Goal: Information Seeking & Learning: Check status

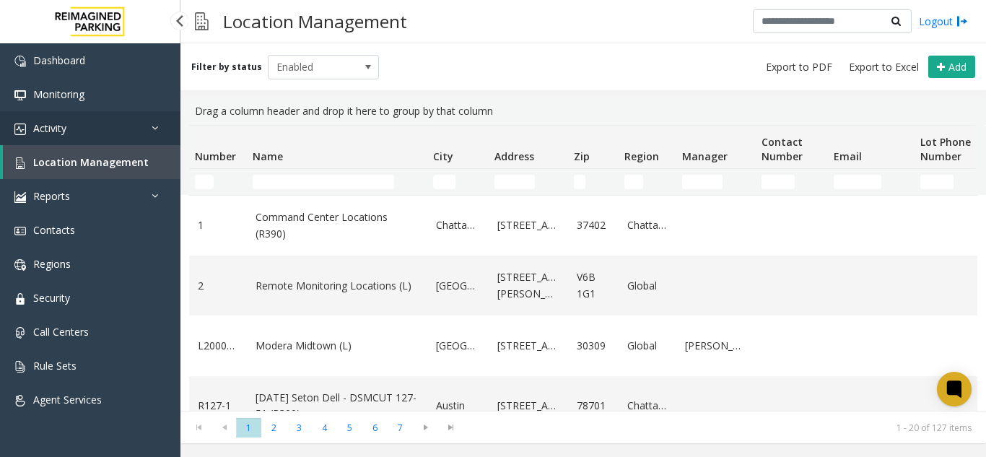
click at [74, 128] on link "Activity" at bounding box center [90, 128] width 180 height 34
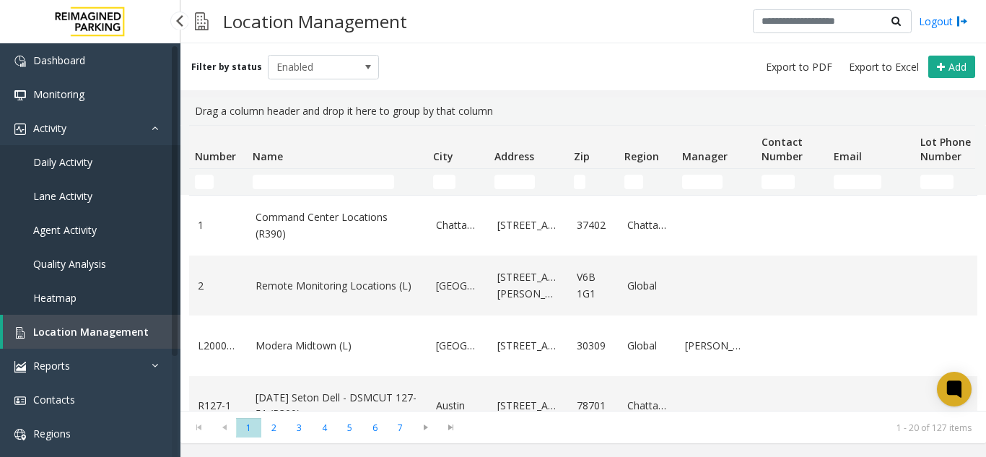
click at [48, 224] on span "Agent Activity" at bounding box center [65, 230] width 64 height 14
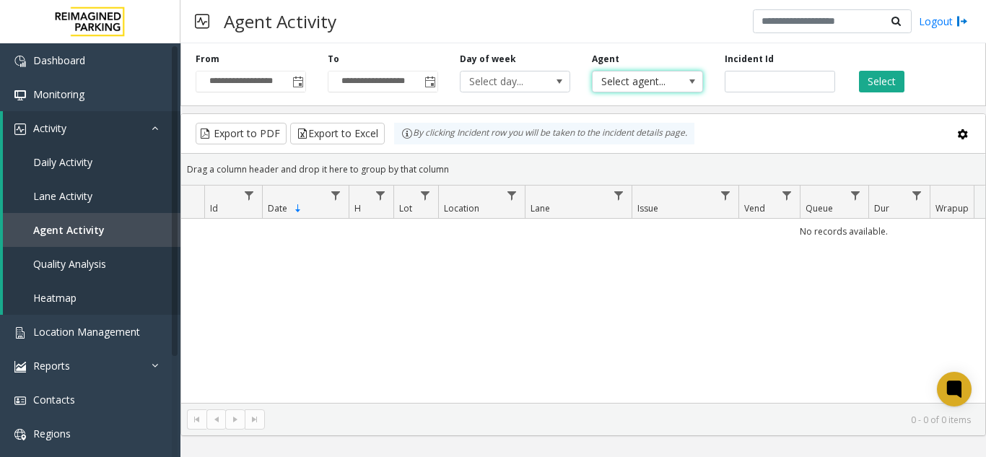
drag, startPoint x: 606, startPoint y: 74, endPoint x: 613, endPoint y: 73, distance: 7.3
click at [606, 74] on span "Select agent..." at bounding box center [636, 81] width 87 height 20
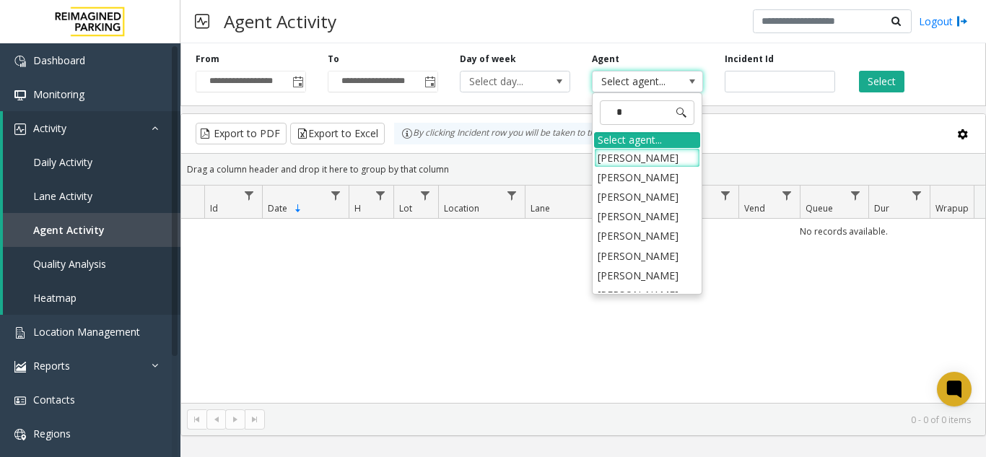
type input "**"
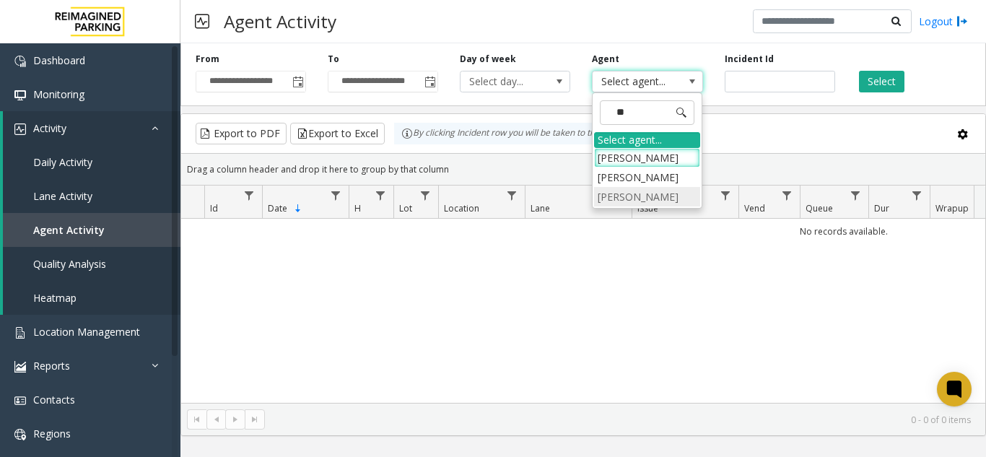
click at [672, 206] on li "[PERSON_NAME]" at bounding box center [647, 196] width 106 height 19
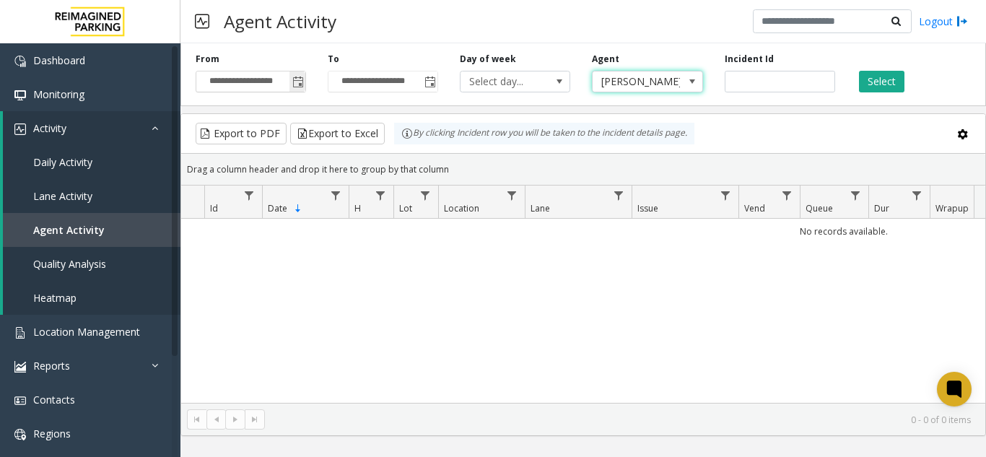
click at [299, 83] on span "Toggle popup" at bounding box center [298, 83] width 12 height 12
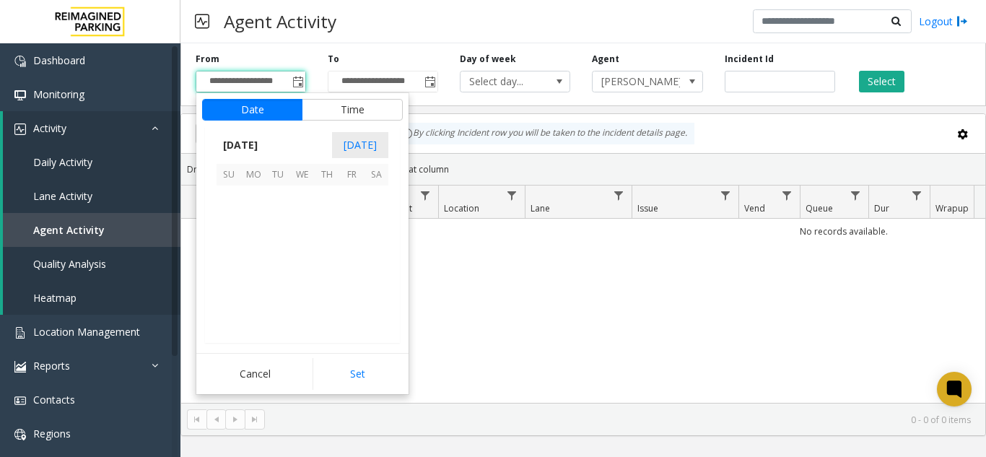
scroll to position [259204, 0]
click at [373, 197] on span "4" at bounding box center [376, 197] width 25 height 25
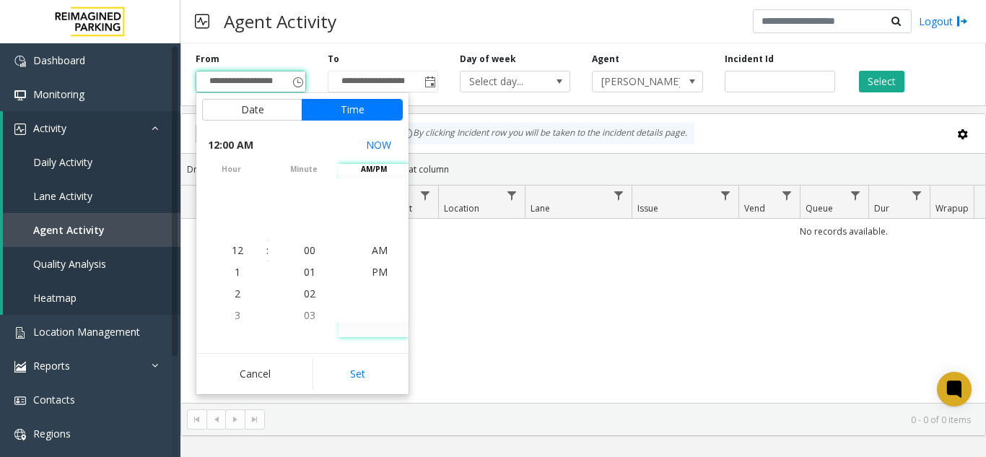
click at [362, 369] on button "Set" at bounding box center [358, 374] width 91 height 32
type input "**********"
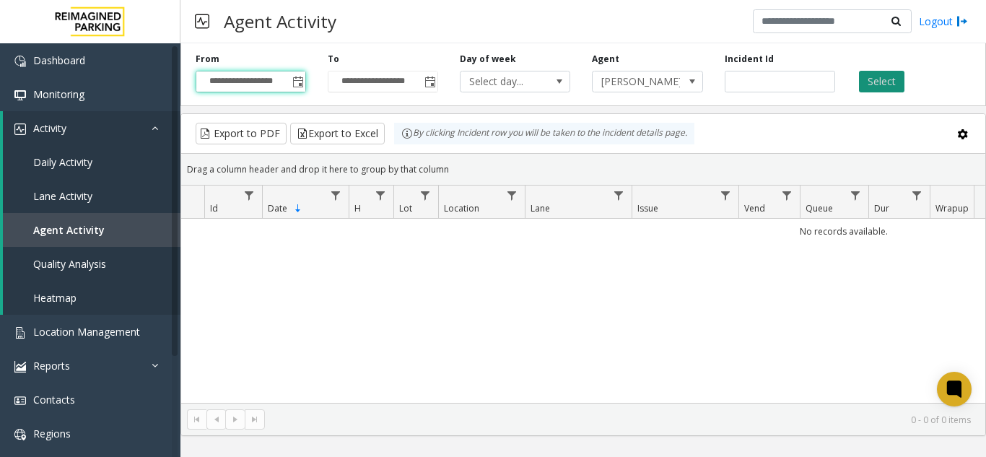
click at [870, 78] on button "Select" at bounding box center [881, 82] width 45 height 22
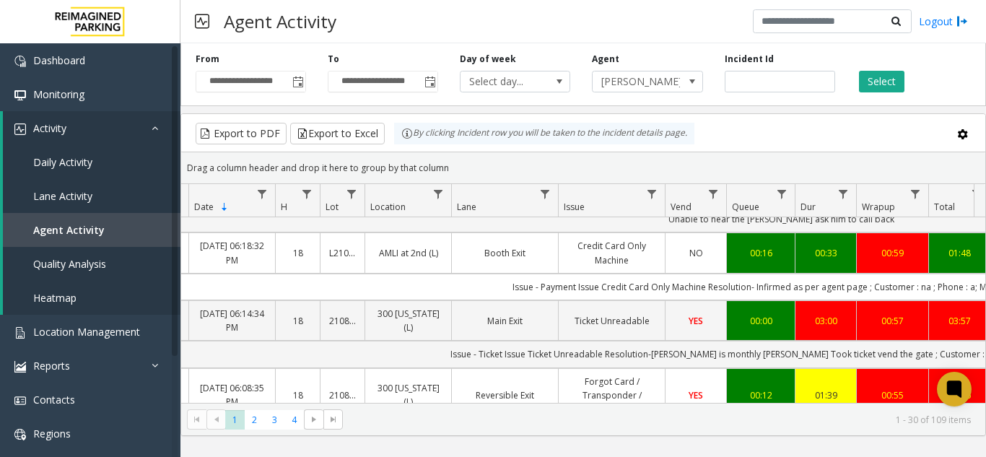
scroll to position [144, 74]
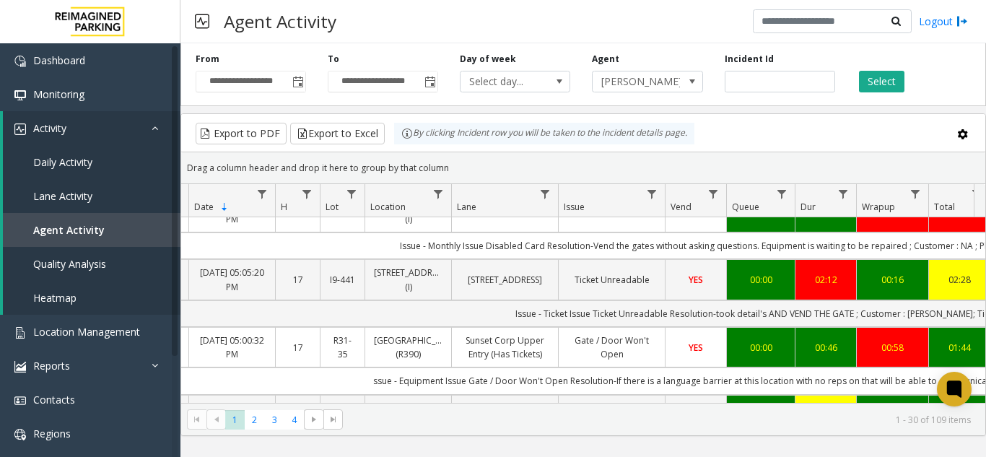
drag, startPoint x: 597, startPoint y: 402, endPoint x: 613, endPoint y: 405, distance: 16.1
click at [613, 405] on kendo-pager "* * * * 1 2 3 4 1 - 30 of 109 items" at bounding box center [583, 419] width 804 height 32
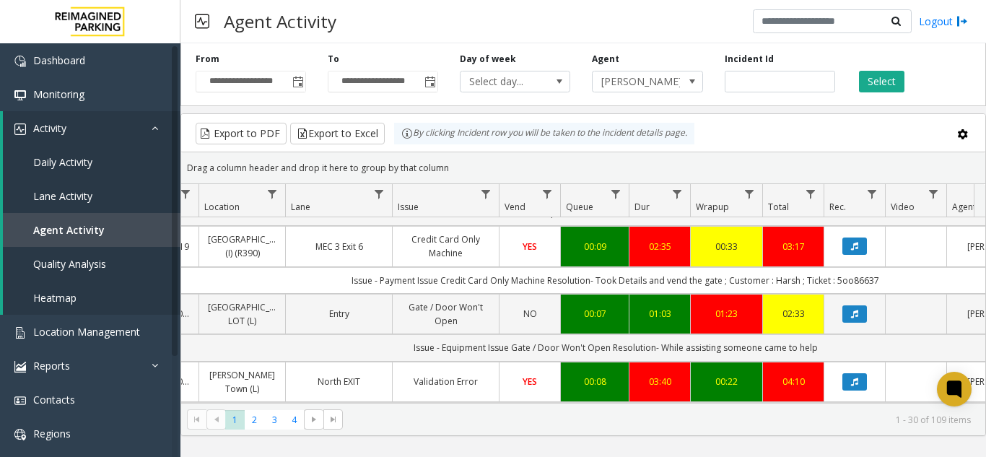
scroll to position [0, 269]
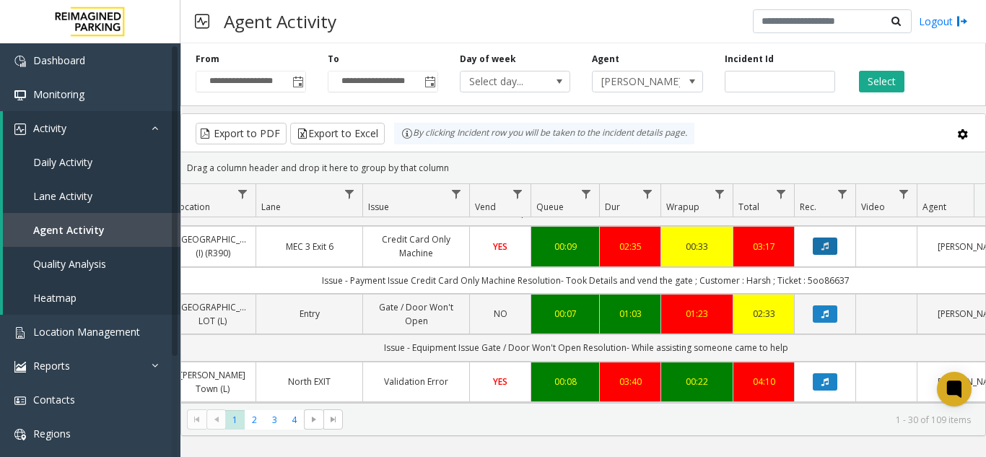
click at [820, 255] on button "Data table" at bounding box center [825, 245] width 25 height 17
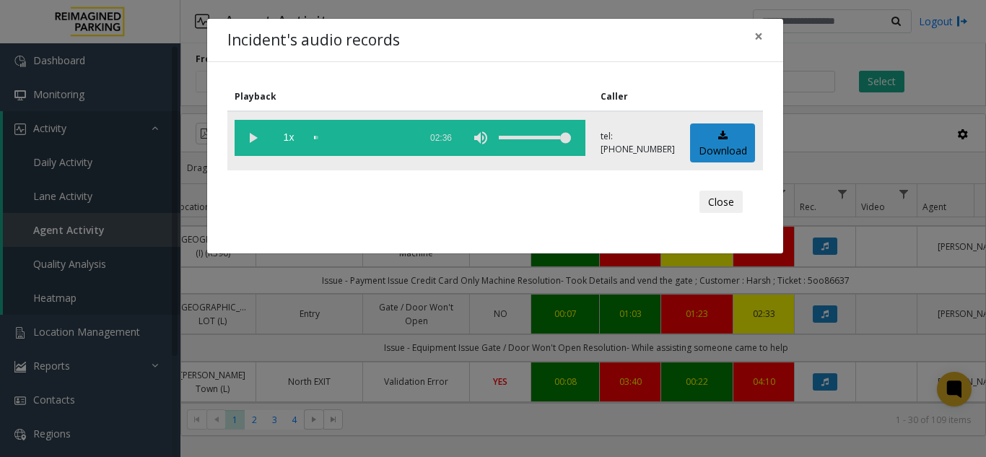
click at [254, 138] on vg-play-pause at bounding box center [253, 138] width 36 height 36
click at [318, 138] on div "scrub bar" at bounding box center [363, 138] width 98 height 36
click at [364, 134] on div "scrub bar" at bounding box center [363, 138] width 98 height 36
click at [759, 32] on span "×" at bounding box center [758, 36] width 9 height 20
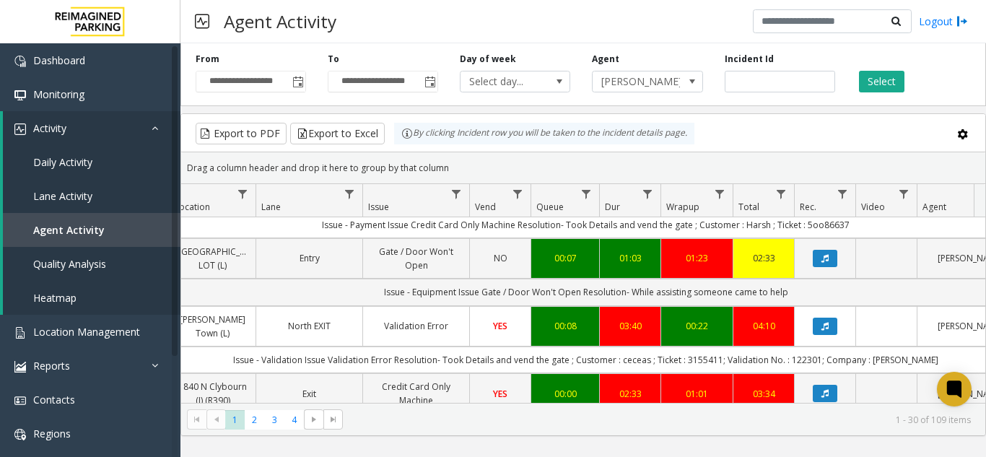
scroll to position [496, 269]
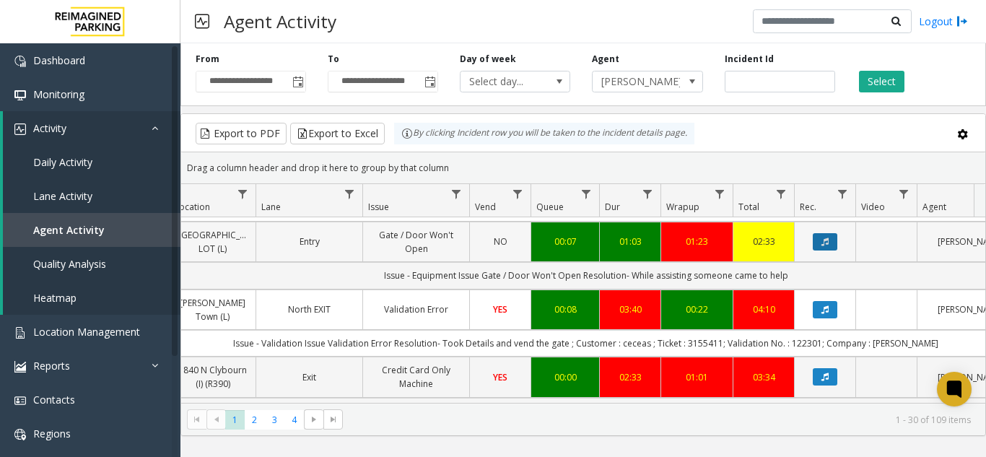
click at [823, 246] on icon "Data table" at bounding box center [824, 241] width 7 height 9
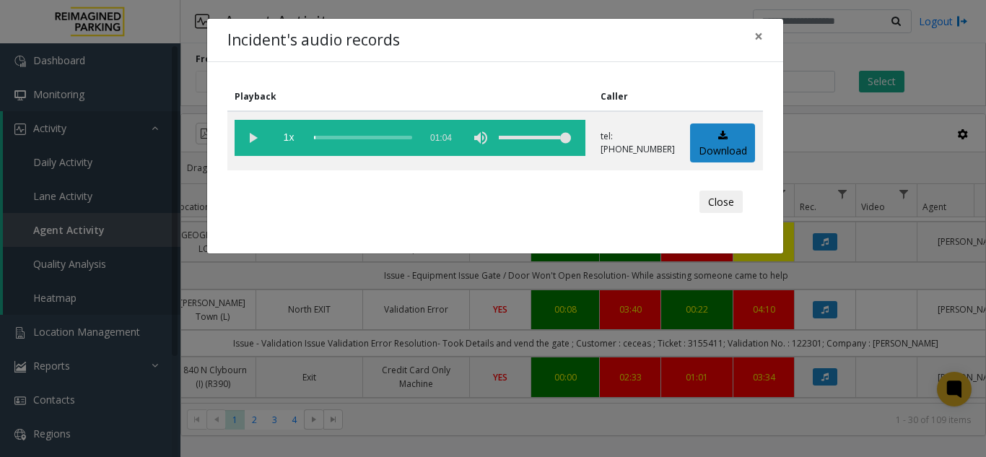
click at [741, 33] on div "Incident's audio records ×" at bounding box center [495, 41] width 576 height 44
click at [761, 38] on span "×" at bounding box center [758, 36] width 9 height 20
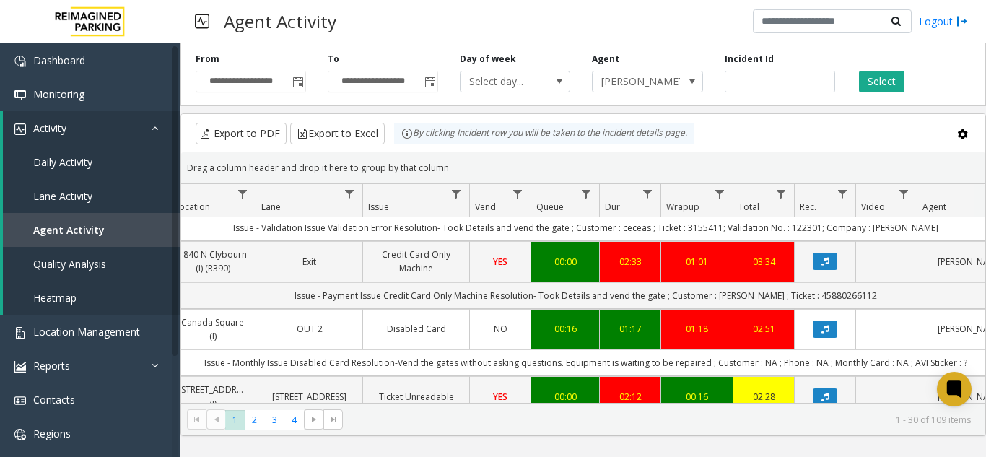
scroll to position [640, 269]
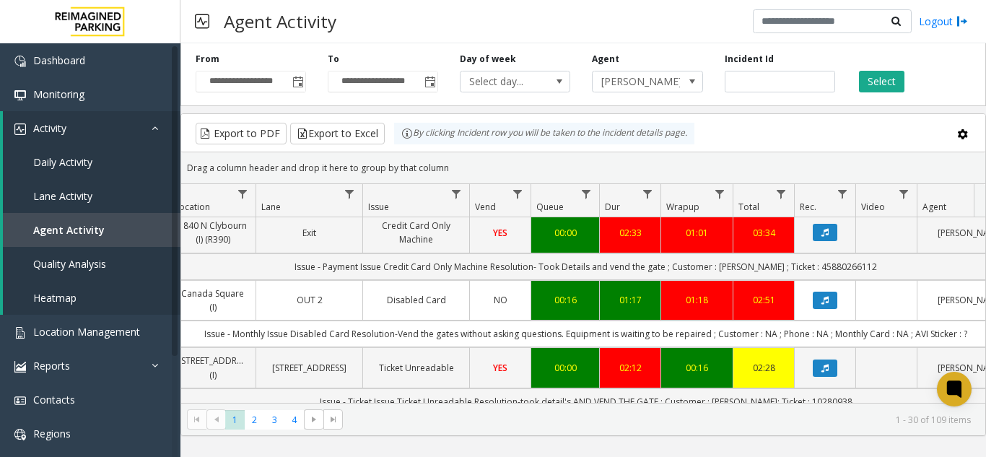
click at [828, 170] on icon "Data table" at bounding box center [824, 165] width 7 height 9
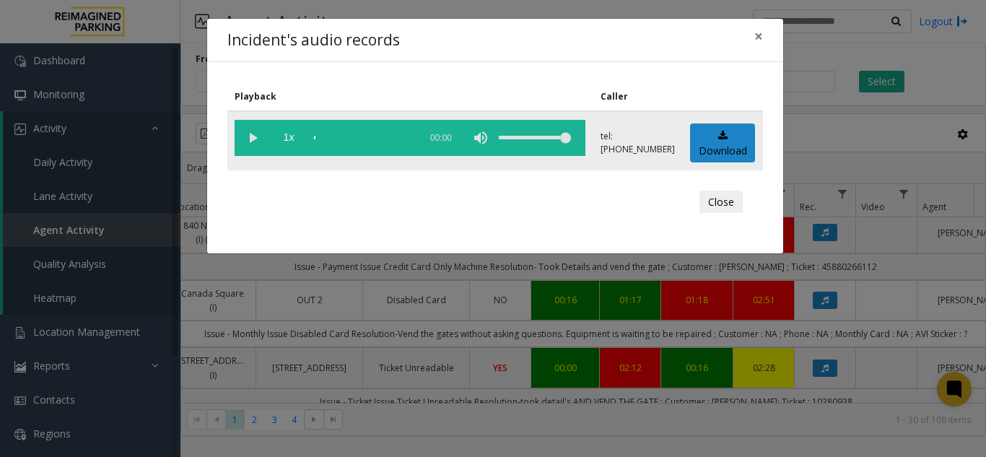
click at [255, 131] on vg-play-pause at bounding box center [253, 138] width 36 height 36
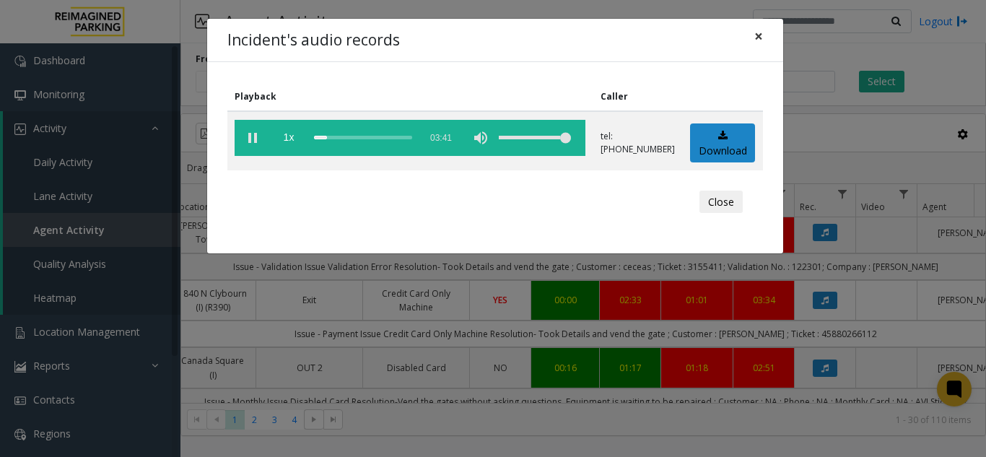
click at [756, 38] on span "×" at bounding box center [758, 36] width 9 height 20
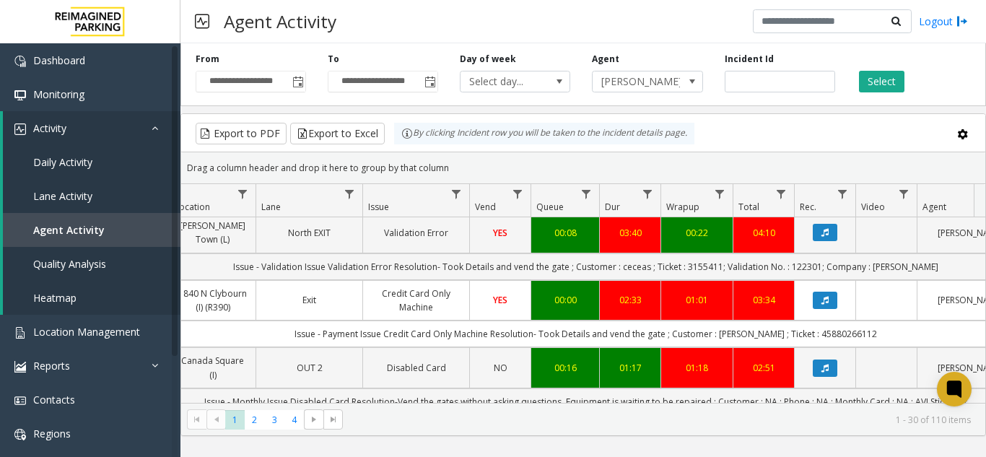
scroll to position [712, 269]
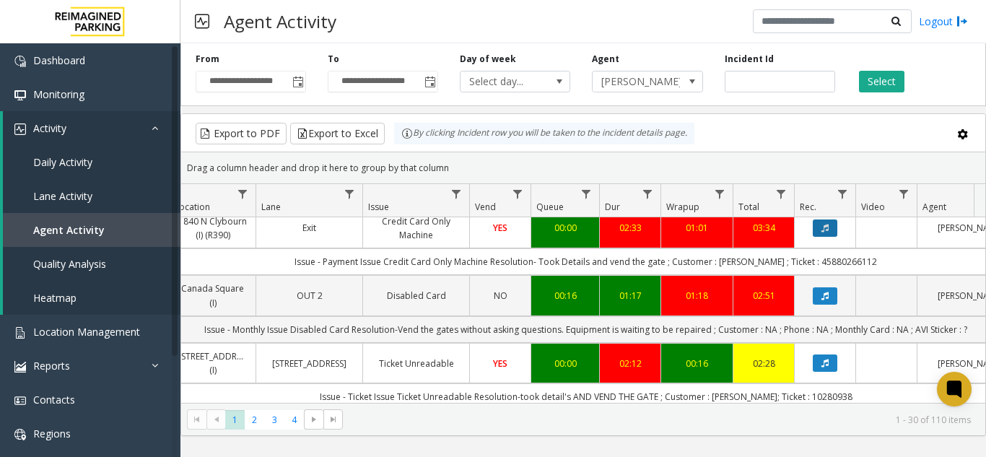
click at [828, 232] on icon "Data table" at bounding box center [824, 228] width 7 height 9
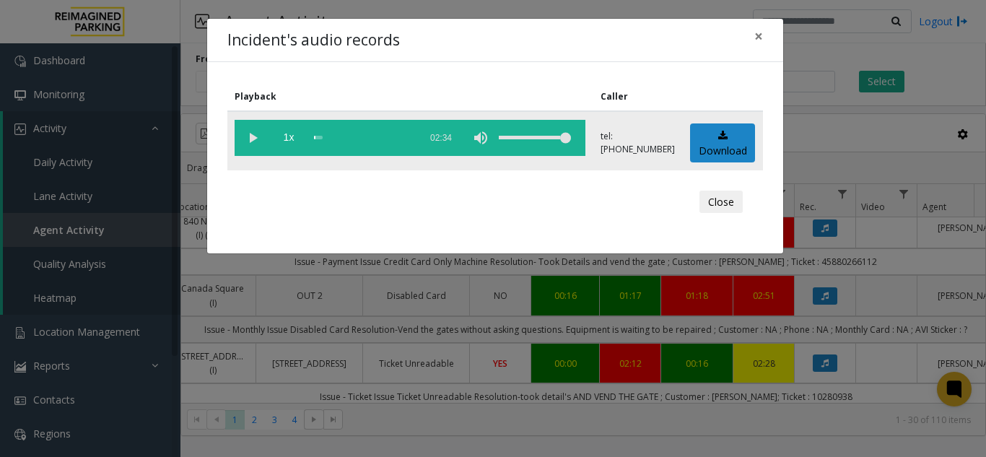
click at [249, 141] on vg-play-pause at bounding box center [253, 138] width 36 height 36
click at [357, 134] on div "scrub bar" at bounding box center [363, 138] width 98 height 36
click at [333, 133] on div "scrub bar" at bounding box center [363, 138] width 98 height 36
click at [754, 38] on span "×" at bounding box center [758, 36] width 9 height 20
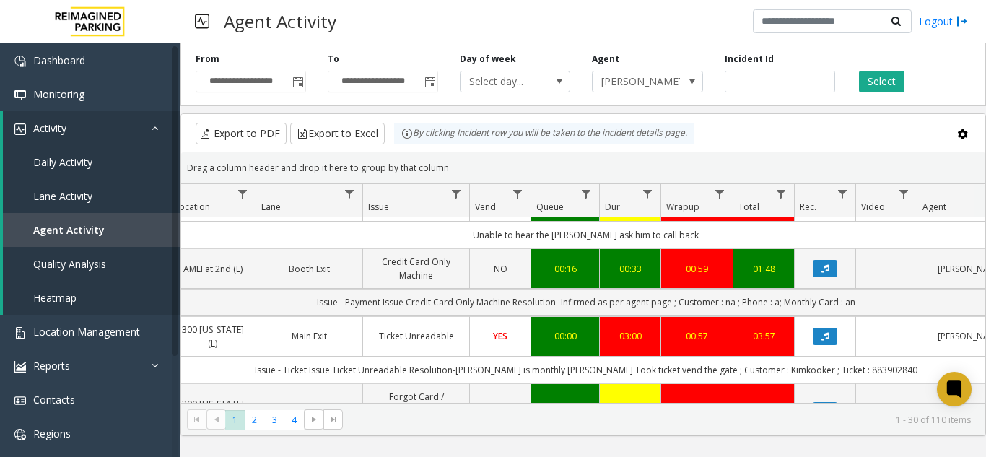
scroll to position [217, 269]
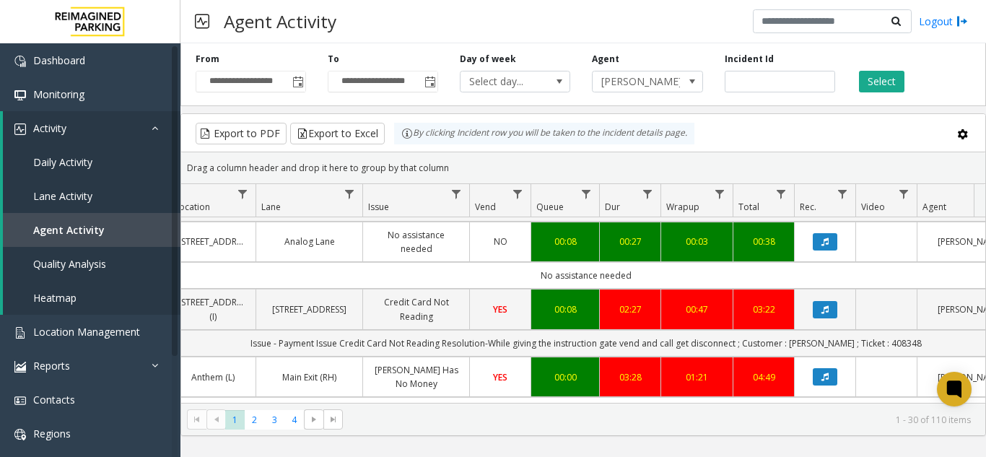
scroll to position [1516, 269]
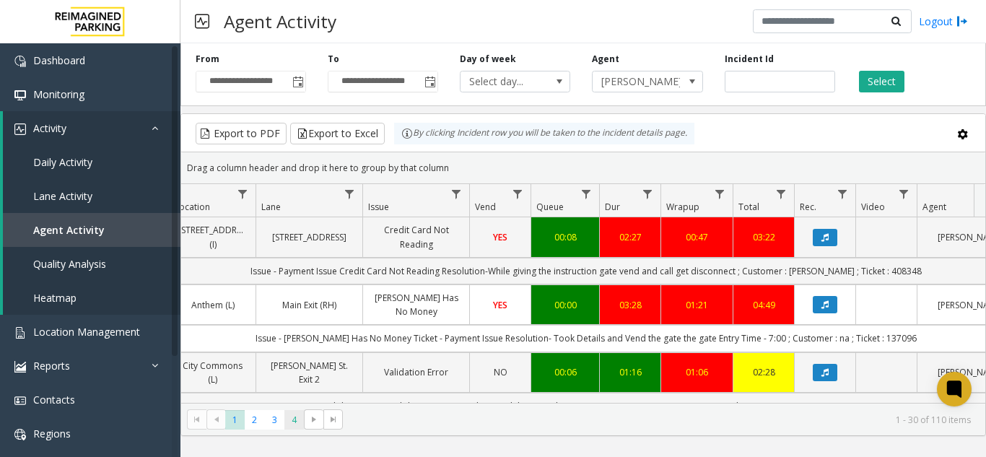
click at [295, 415] on span "4" at bounding box center [293, 419] width 19 height 19
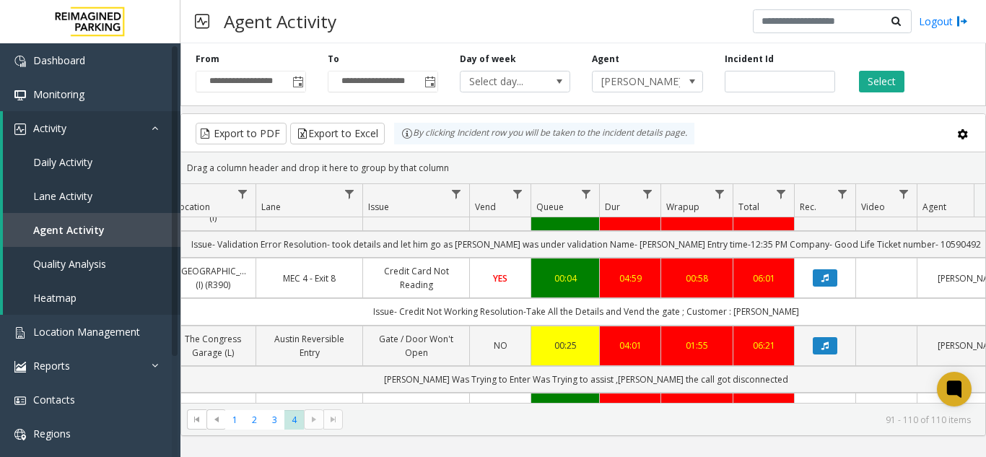
scroll to position [1083, 269]
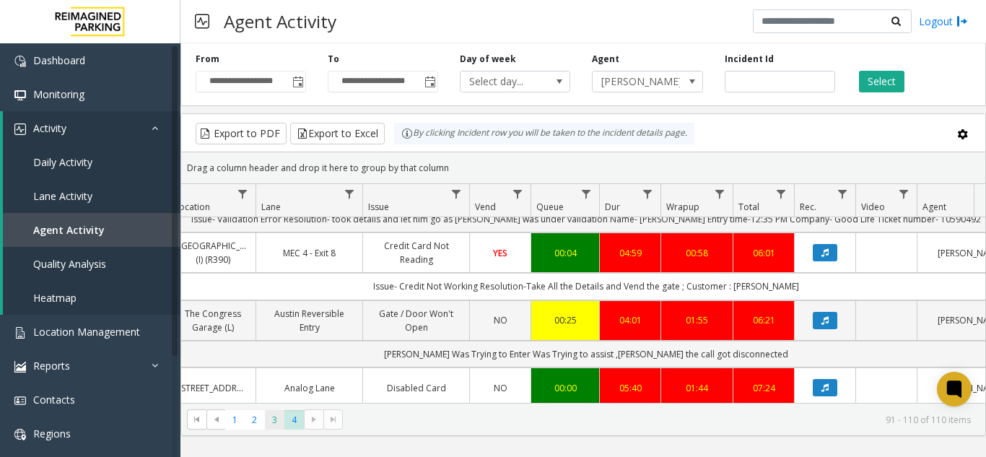
click at [274, 420] on span "3" at bounding box center [274, 419] width 19 height 19
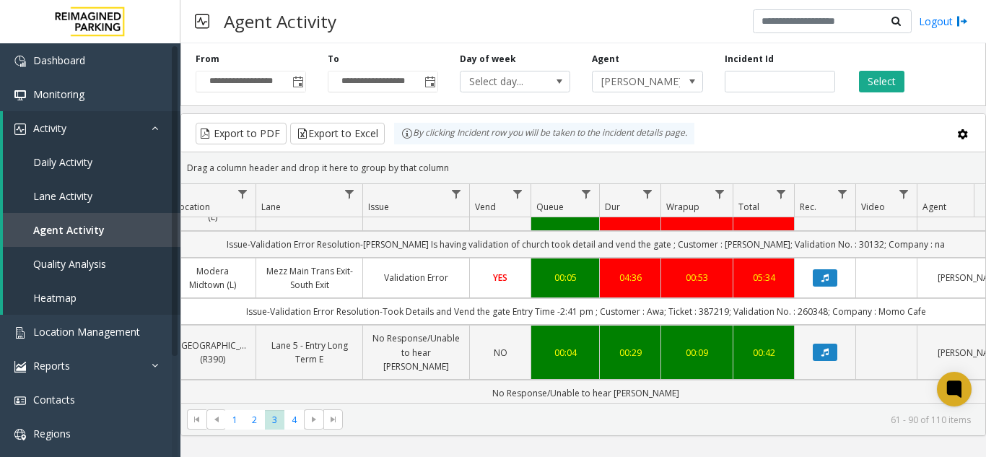
scroll to position [577, 269]
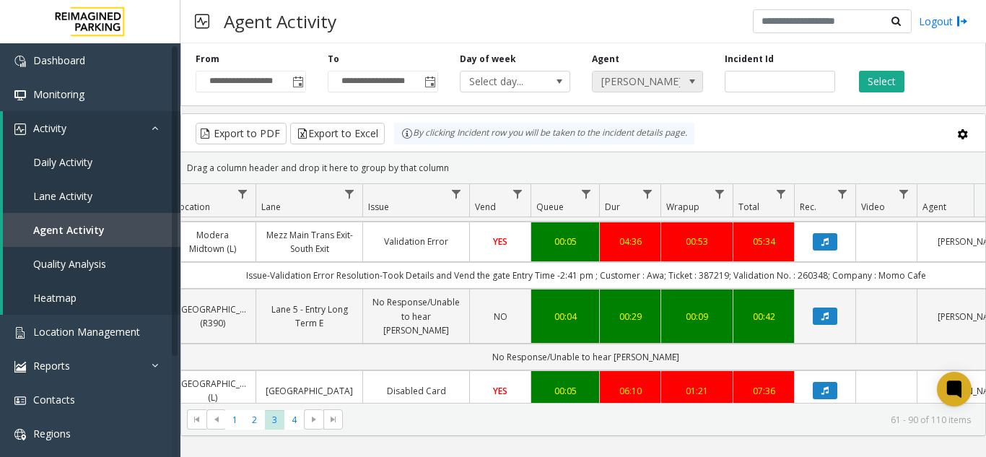
click at [657, 89] on span "[PERSON_NAME]" at bounding box center [636, 81] width 87 height 20
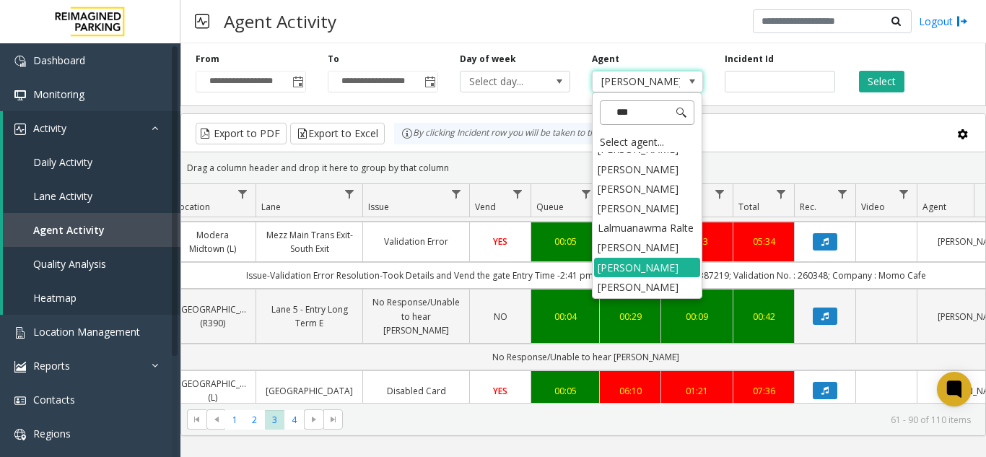
scroll to position [0, 0]
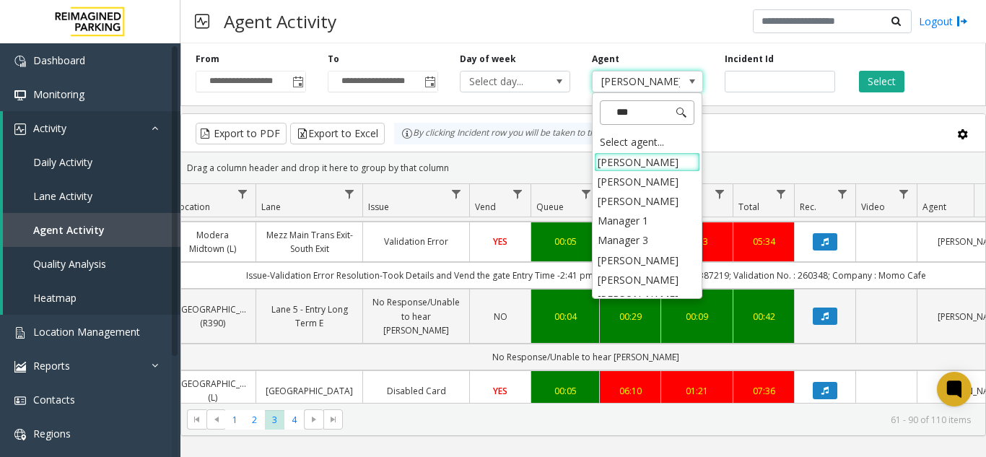
type input "****"
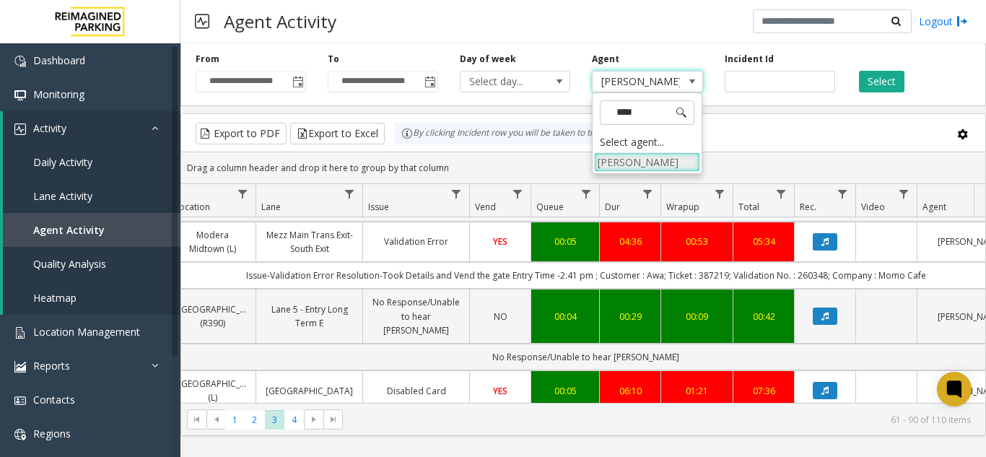
click at [629, 164] on li "[PERSON_NAME]" at bounding box center [647, 161] width 106 height 19
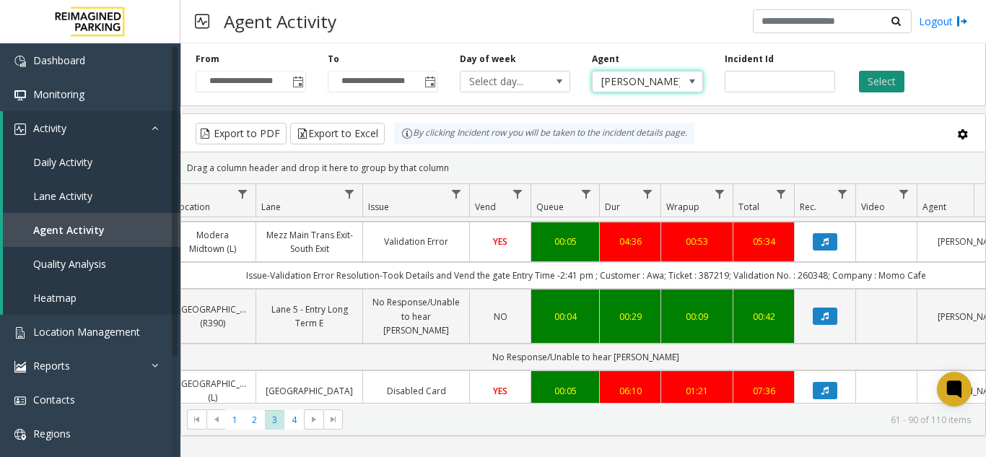
click at [888, 86] on button "Select" at bounding box center [881, 82] width 45 height 22
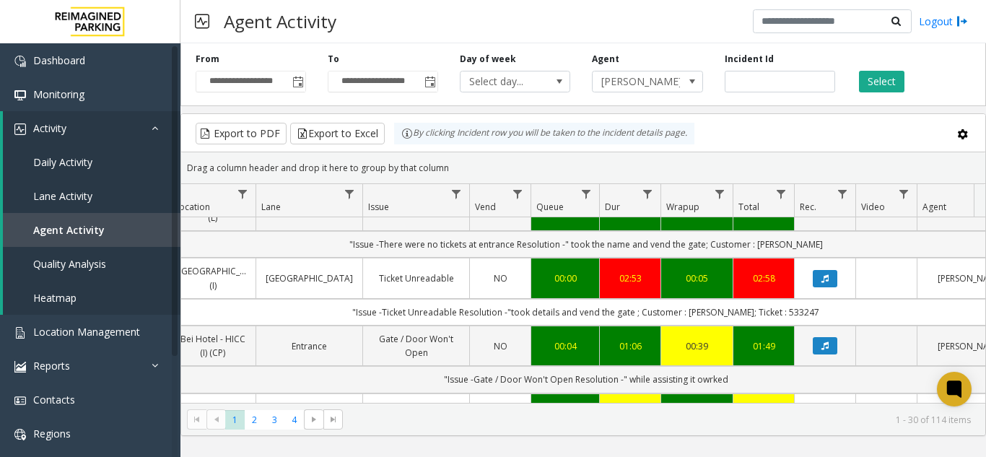
scroll to position [289, 269]
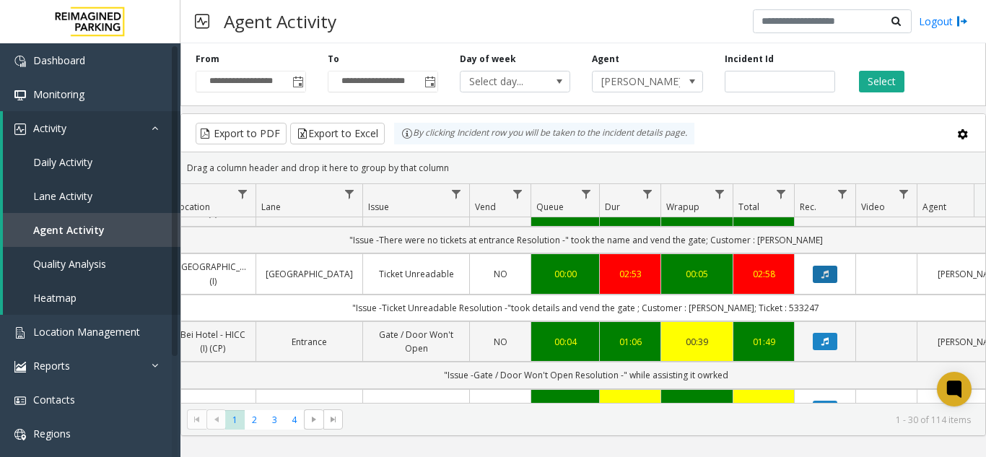
click at [826, 279] on icon "Data table" at bounding box center [824, 274] width 7 height 9
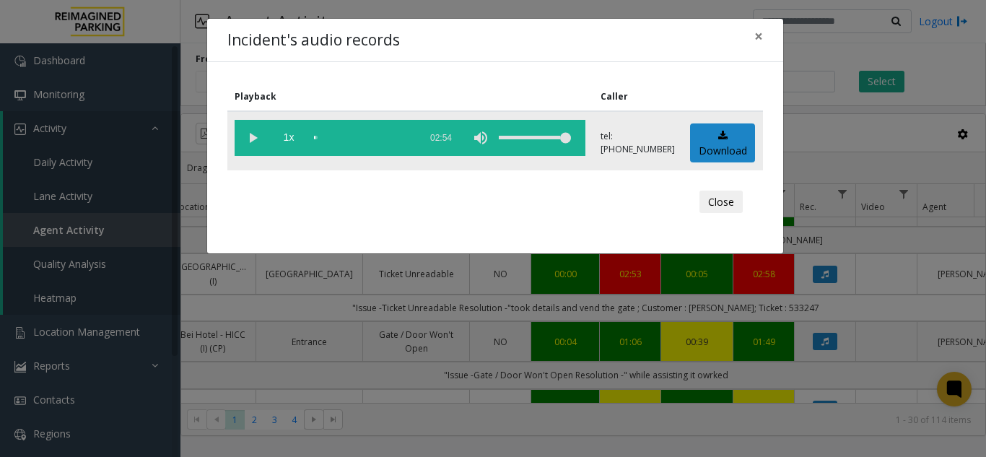
click at [255, 134] on vg-play-pause at bounding box center [253, 138] width 36 height 36
click at [357, 141] on div "scrub bar" at bounding box center [363, 138] width 98 height 36
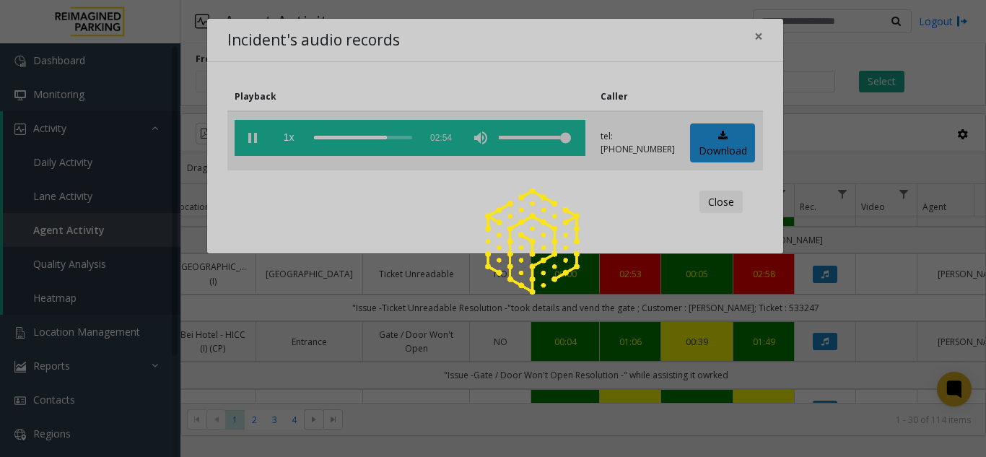
click at [365, 137] on div at bounding box center [493, 228] width 986 height 457
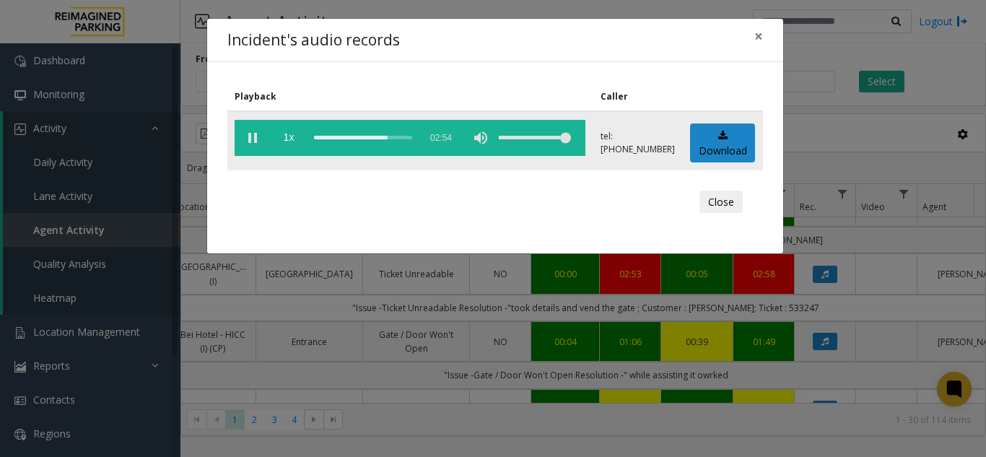
click at [365, 139] on div "scrub bar" at bounding box center [363, 138] width 98 height 36
click at [759, 38] on span "×" at bounding box center [758, 36] width 9 height 20
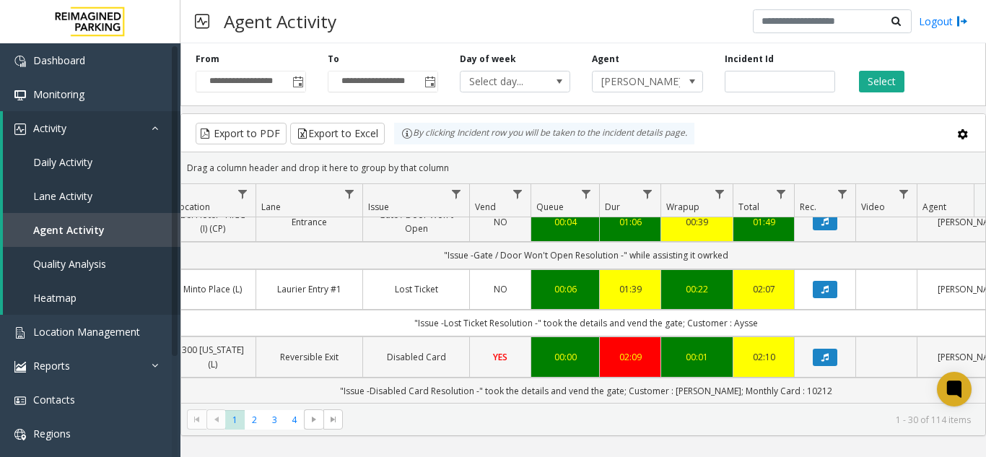
scroll to position [433, 269]
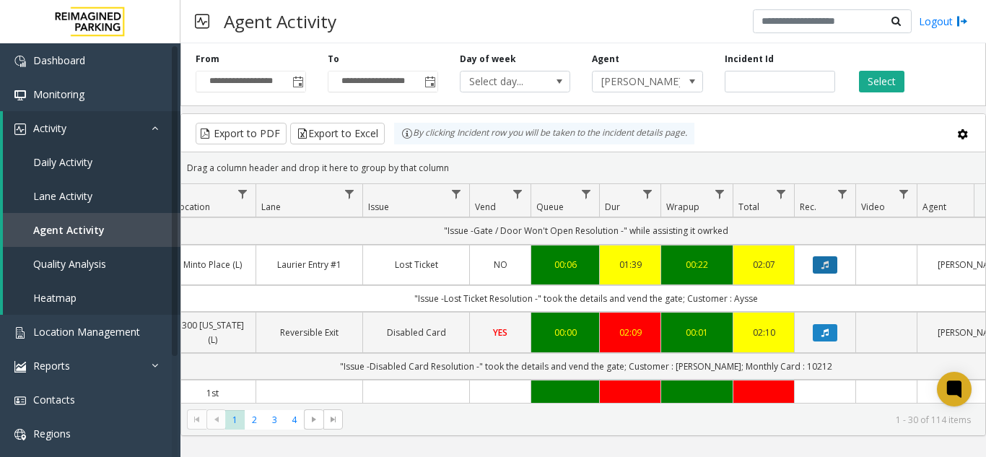
click at [824, 269] on icon "Data table" at bounding box center [824, 265] width 7 height 9
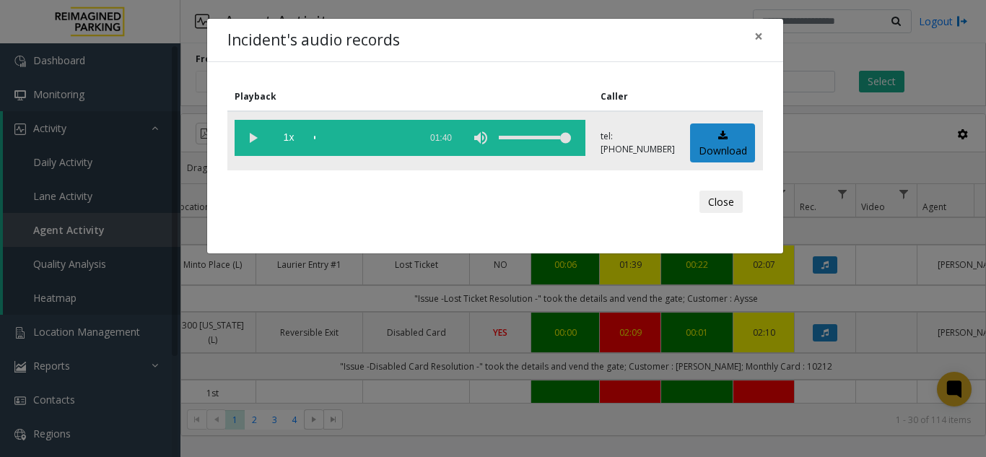
click at [253, 134] on vg-play-pause at bounding box center [253, 138] width 36 height 36
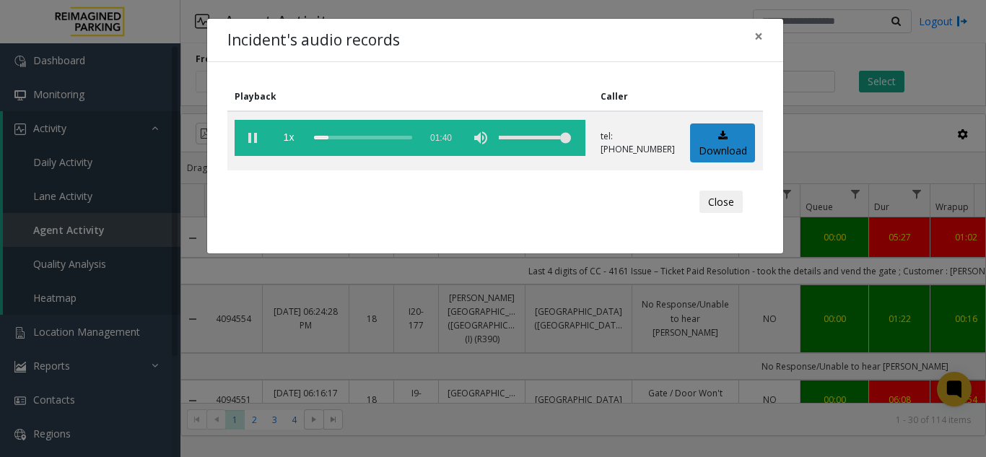
scroll to position [433, 269]
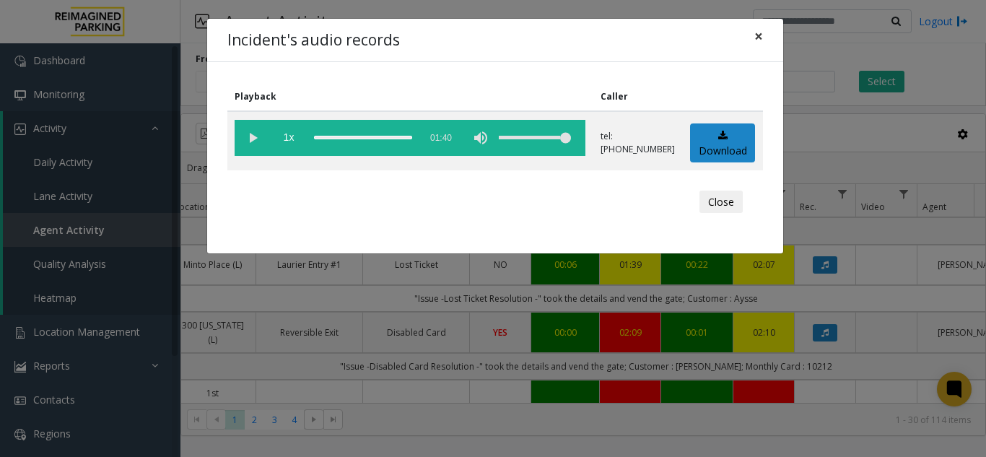
click at [758, 33] on span "×" at bounding box center [758, 36] width 9 height 20
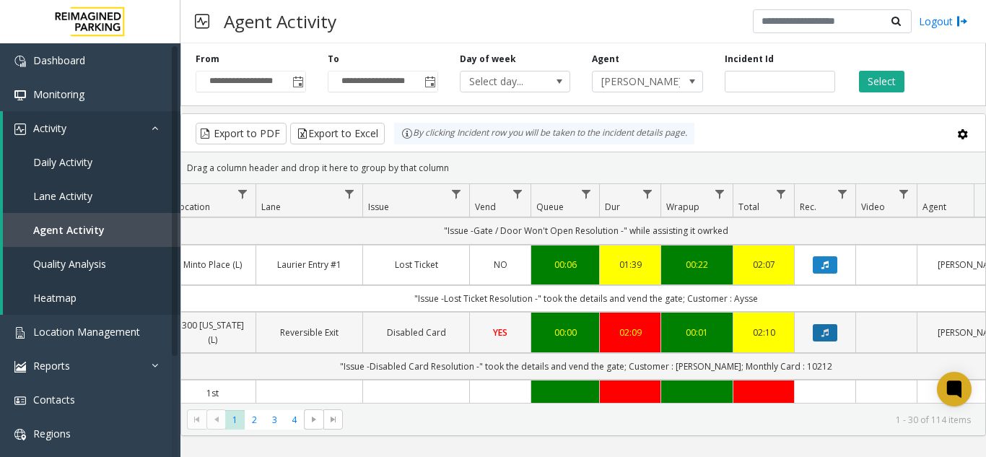
click at [829, 341] on button "Data table" at bounding box center [825, 332] width 25 height 17
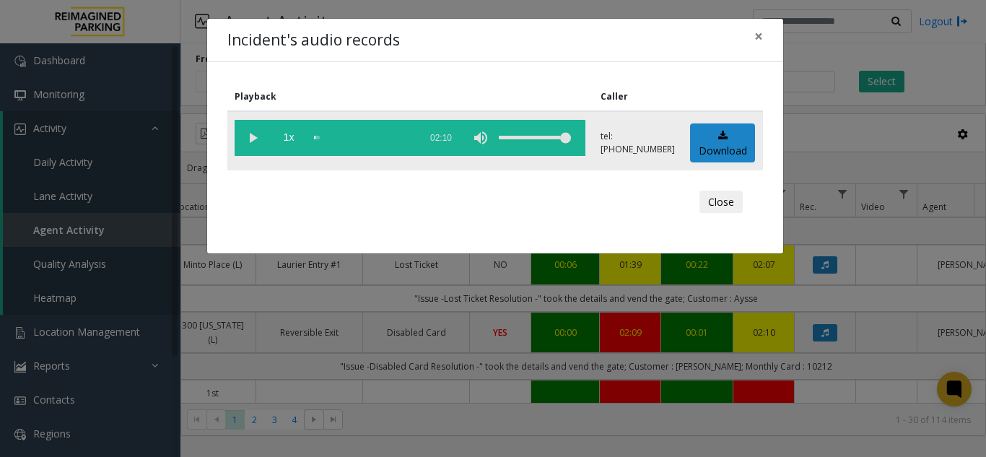
click at [248, 135] on vg-play-pause at bounding box center [253, 138] width 36 height 36
click at [763, 38] on button "×" at bounding box center [758, 36] width 29 height 35
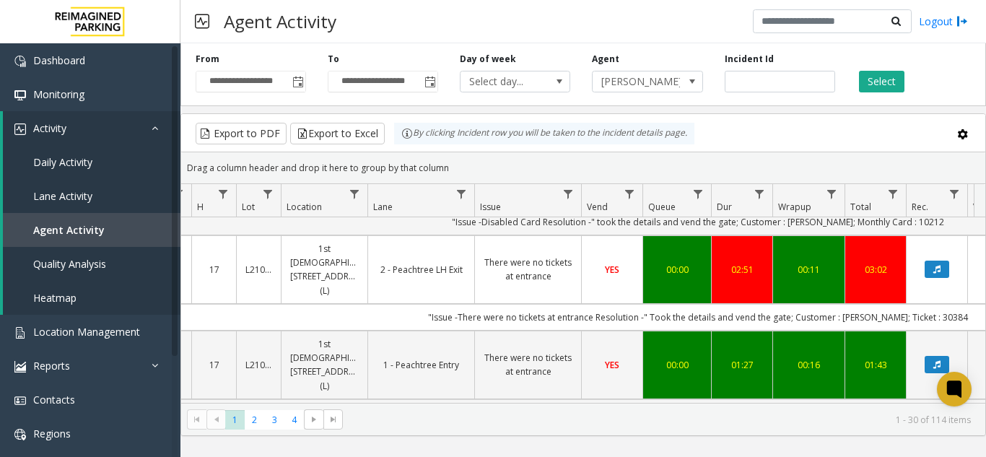
scroll to position [0, 228]
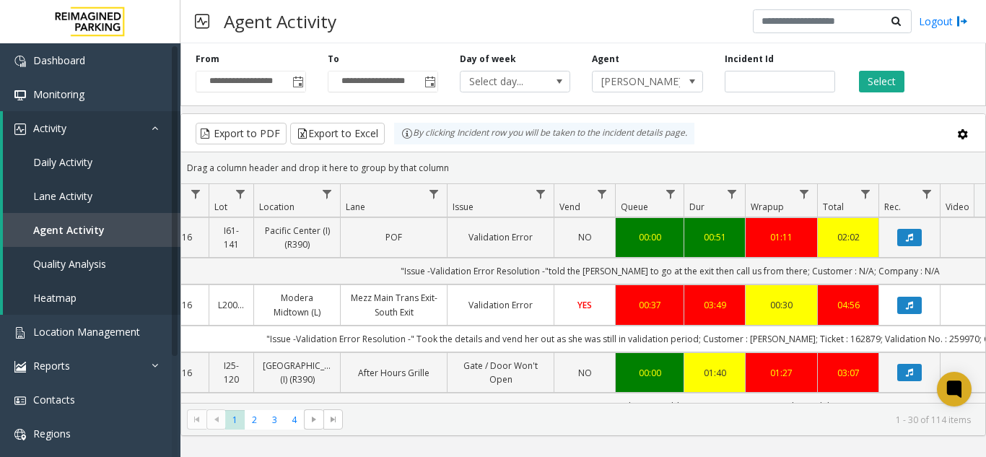
scroll to position [1083, 185]
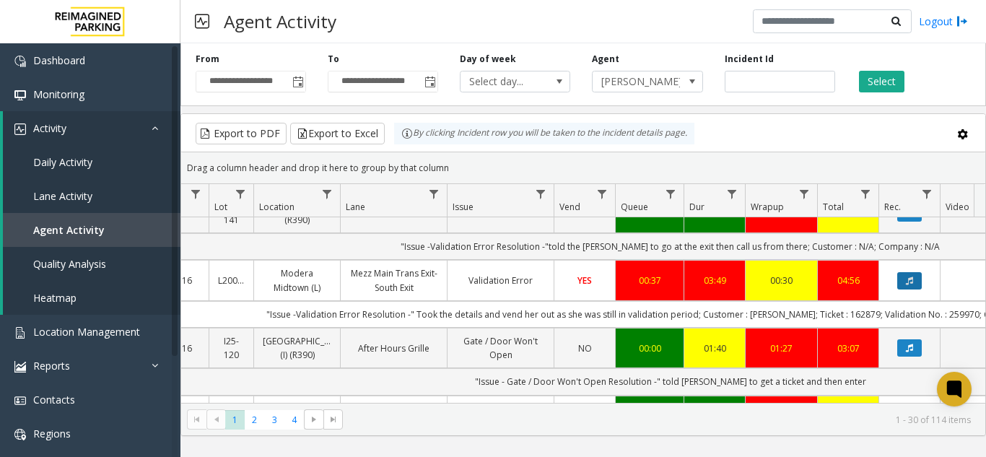
click at [909, 276] on icon "Data table" at bounding box center [909, 280] width 7 height 9
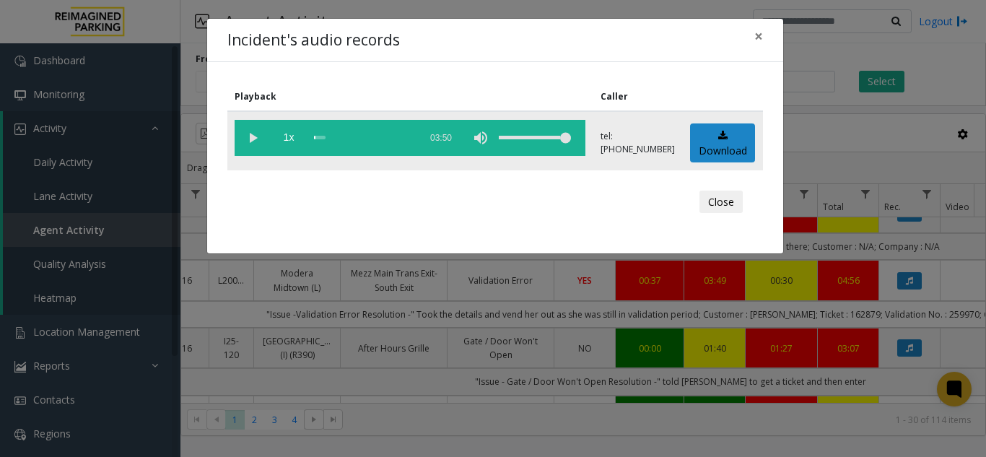
click at [242, 136] on vg-play-pause at bounding box center [253, 138] width 36 height 36
click at [758, 38] on span "×" at bounding box center [758, 36] width 9 height 20
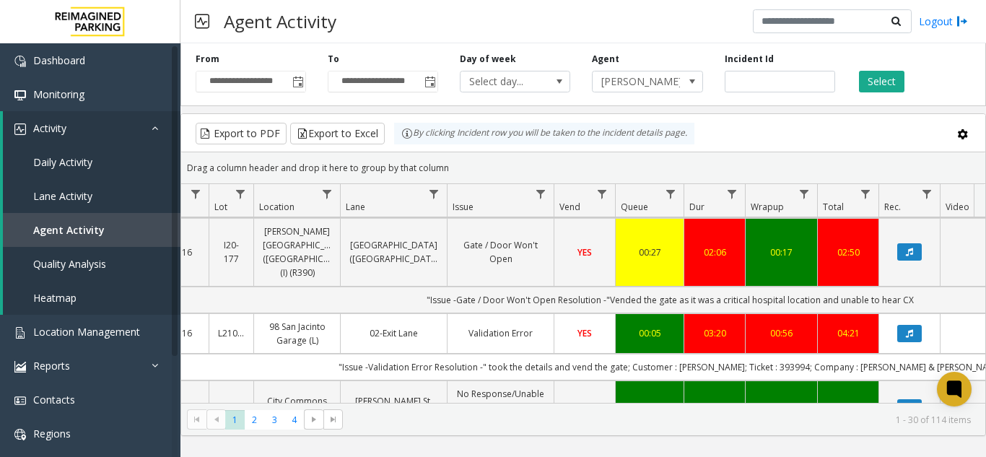
scroll to position [1516, 185]
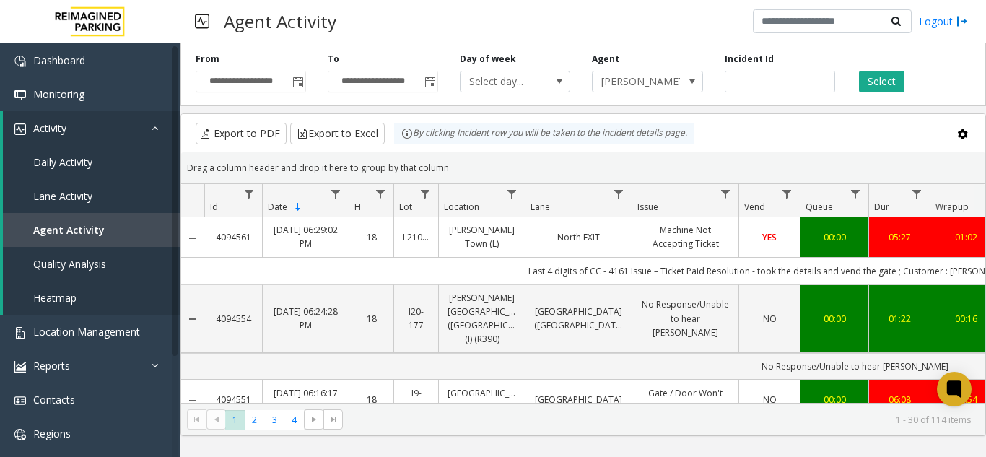
scroll to position [1516, 185]
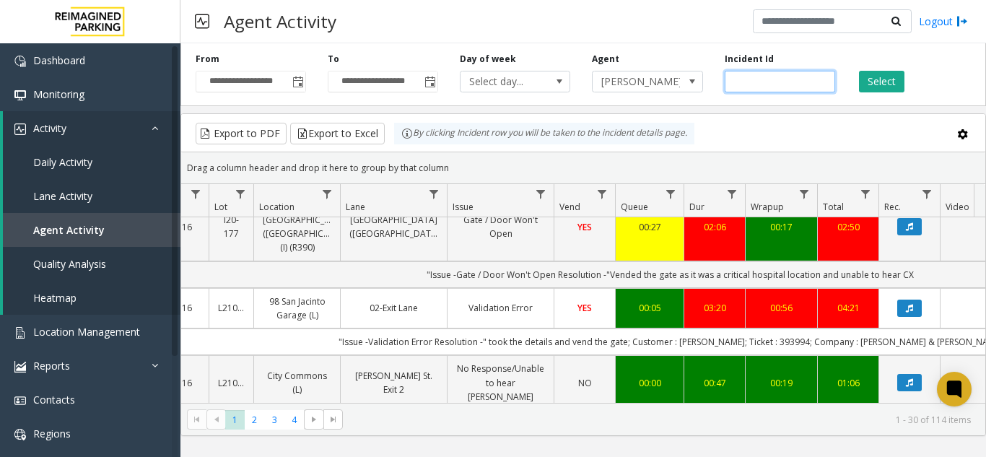
click at [746, 75] on input "number" at bounding box center [780, 82] width 110 height 22
paste input "*******"
type input "*******"
click at [677, 82] on span "[PERSON_NAME]" at bounding box center [636, 81] width 87 height 20
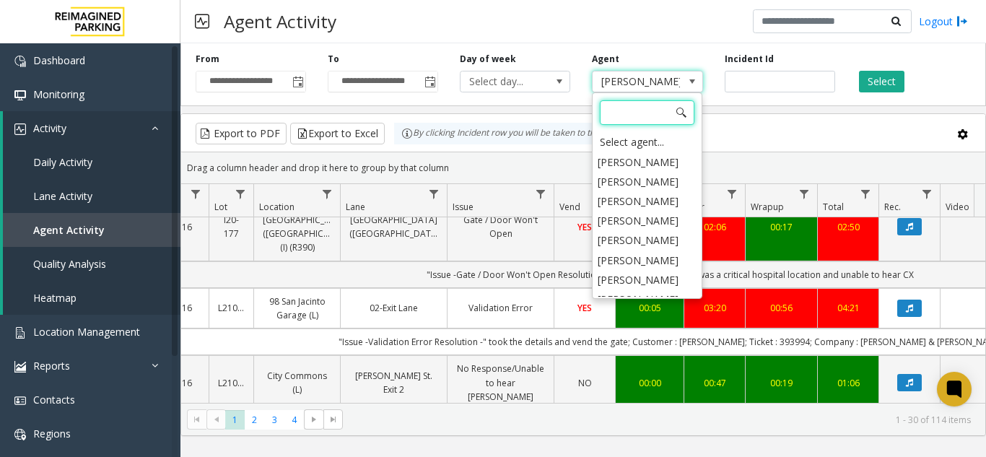
scroll to position [7592, 0]
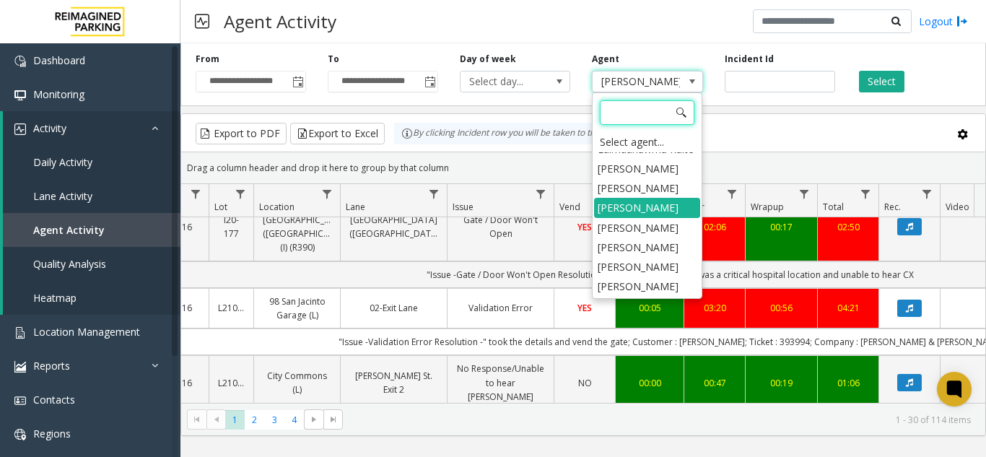
drag, startPoint x: 628, startPoint y: 136, endPoint x: 692, endPoint y: 131, distance: 64.4
click at [631, 137] on div "Select agent..." at bounding box center [647, 142] width 106 height 20
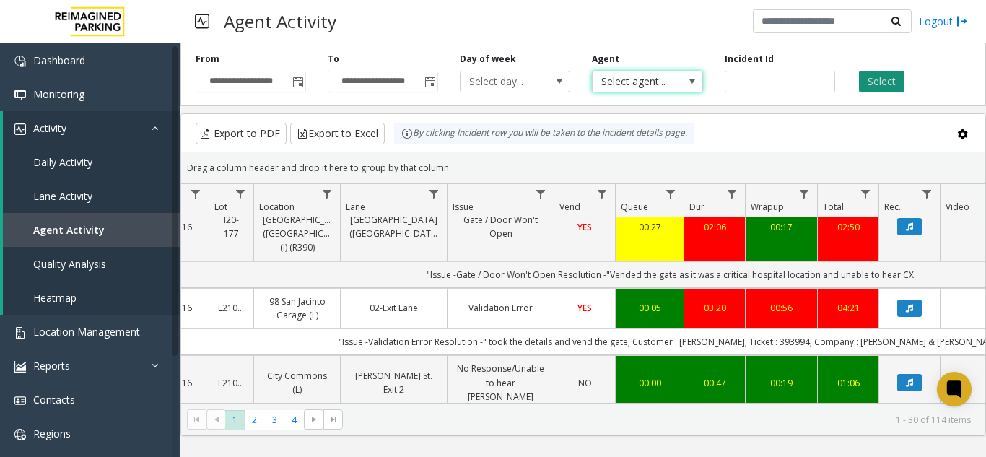
click at [879, 83] on button "Select" at bounding box center [881, 82] width 45 height 22
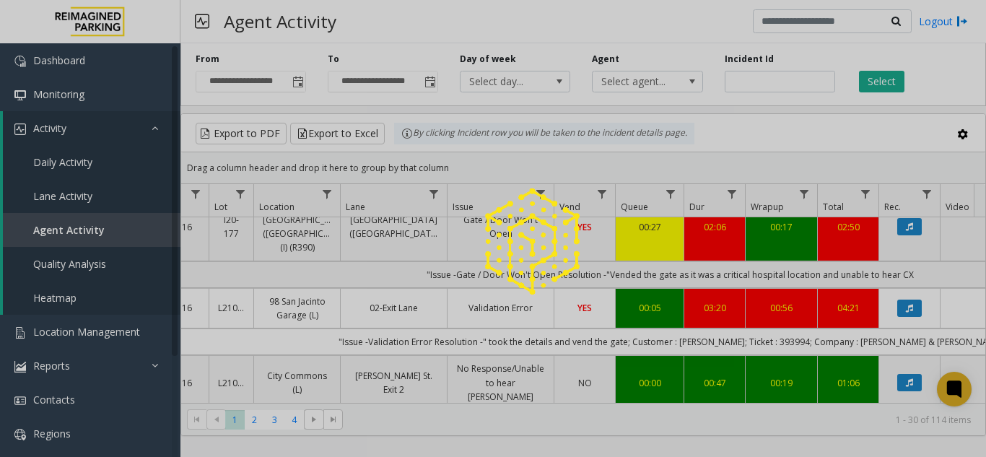
scroll to position [0, 185]
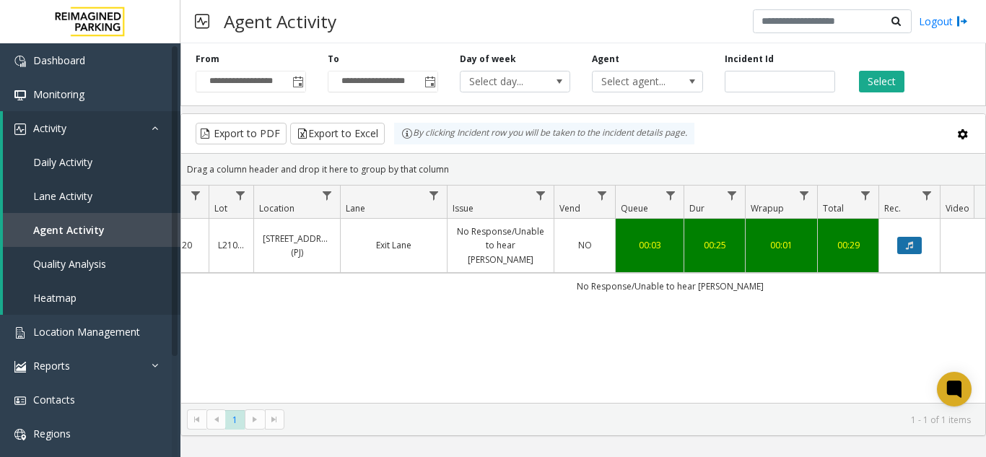
click at [918, 241] on button "Data table" at bounding box center [909, 245] width 25 height 17
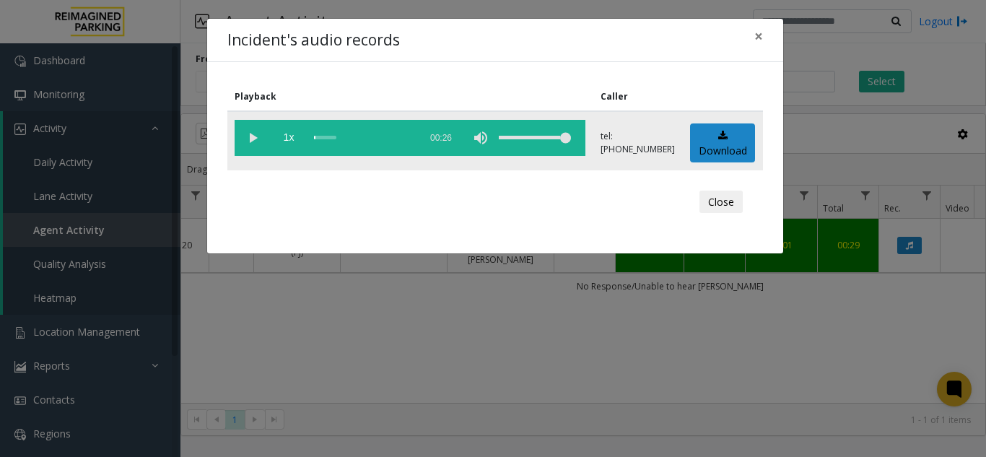
click at [247, 133] on vg-play-pause at bounding box center [253, 138] width 36 height 36
